Goal: Navigation & Orientation: Find specific page/section

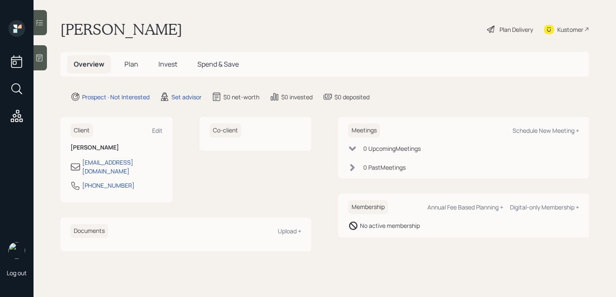
click at [43, 63] on div at bounding box center [40, 57] width 13 height 25
